Goal: Navigation & Orientation: Find specific page/section

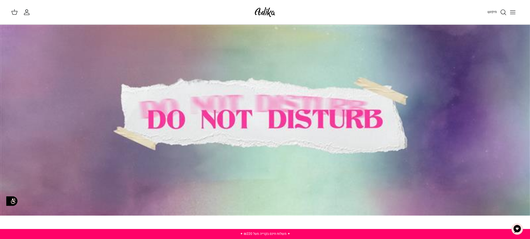
click at [512, 11] on icon "Toggle menu" at bounding box center [513, 12] width 7 height 7
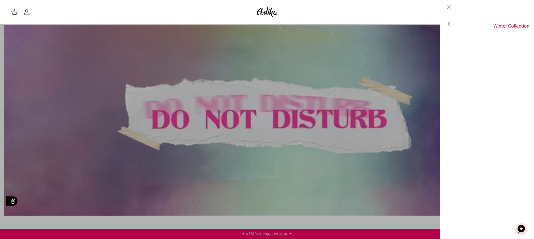
click at [449, 25] on icon "Toggle menu" at bounding box center [449, 24] width 7 height 7
click at [502, 24] on link "לכל הפריטים" at bounding box center [487, 25] width 89 height 14
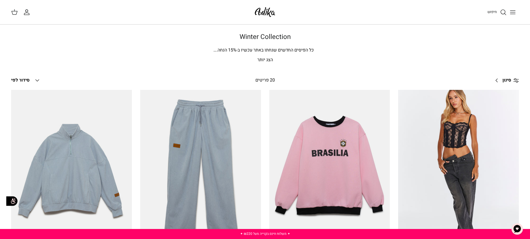
click at [511, 12] on icon "Toggle menu" at bounding box center [513, 12] width 7 height 7
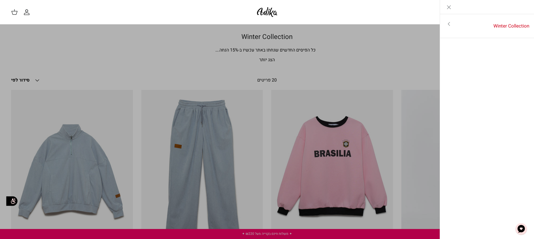
click at [216, 104] on link "Toggle menu" at bounding box center [267, 119] width 534 height 239
